Goal: Task Accomplishment & Management: Use online tool/utility

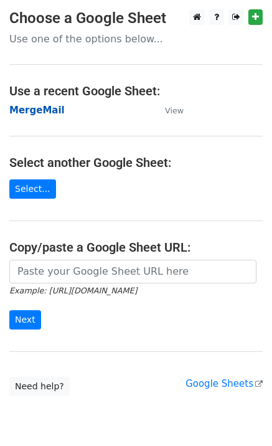
click at [44, 111] on strong "MergeMail" at bounding box center [36, 110] width 55 height 11
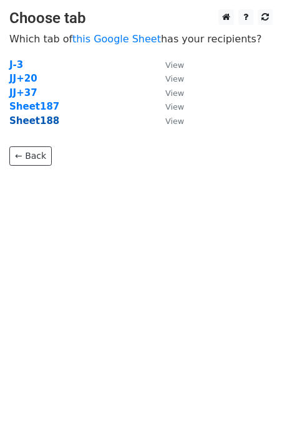
click at [50, 125] on strong "Sheet188" at bounding box center [34, 120] width 50 height 11
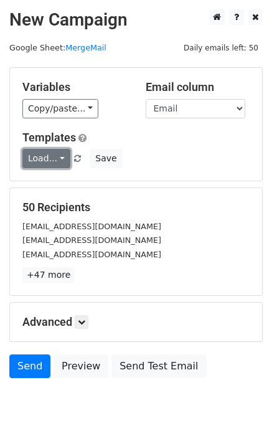
click at [40, 160] on link "Load..." at bounding box center [46, 158] width 48 height 19
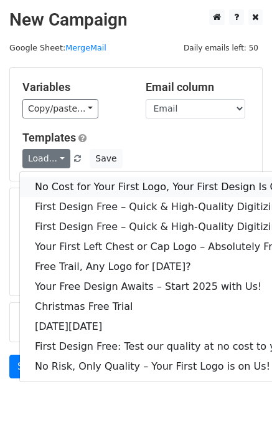
click at [77, 188] on link "No Cost for Your First Logo, Your First Design Is On Us!" at bounding box center [169, 187] width 299 height 20
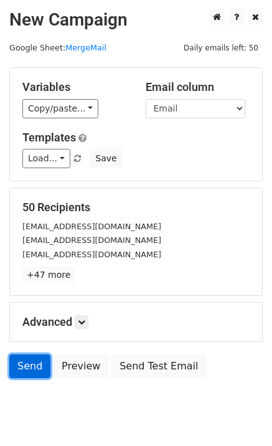
click at [29, 373] on link "Send" at bounding box center [29, 367] width 41 height 24
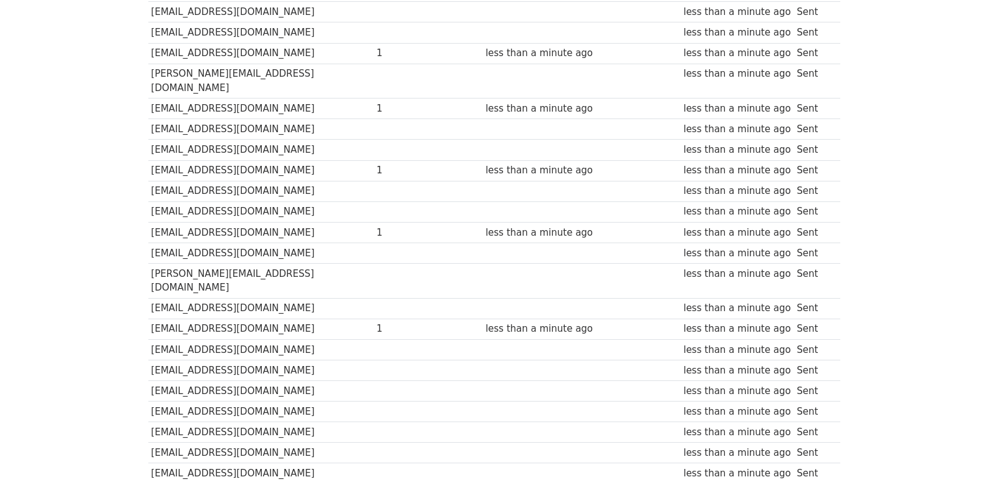
scroll to position [867, 0]
